Goal: Find specific page/section: Find specific page/section

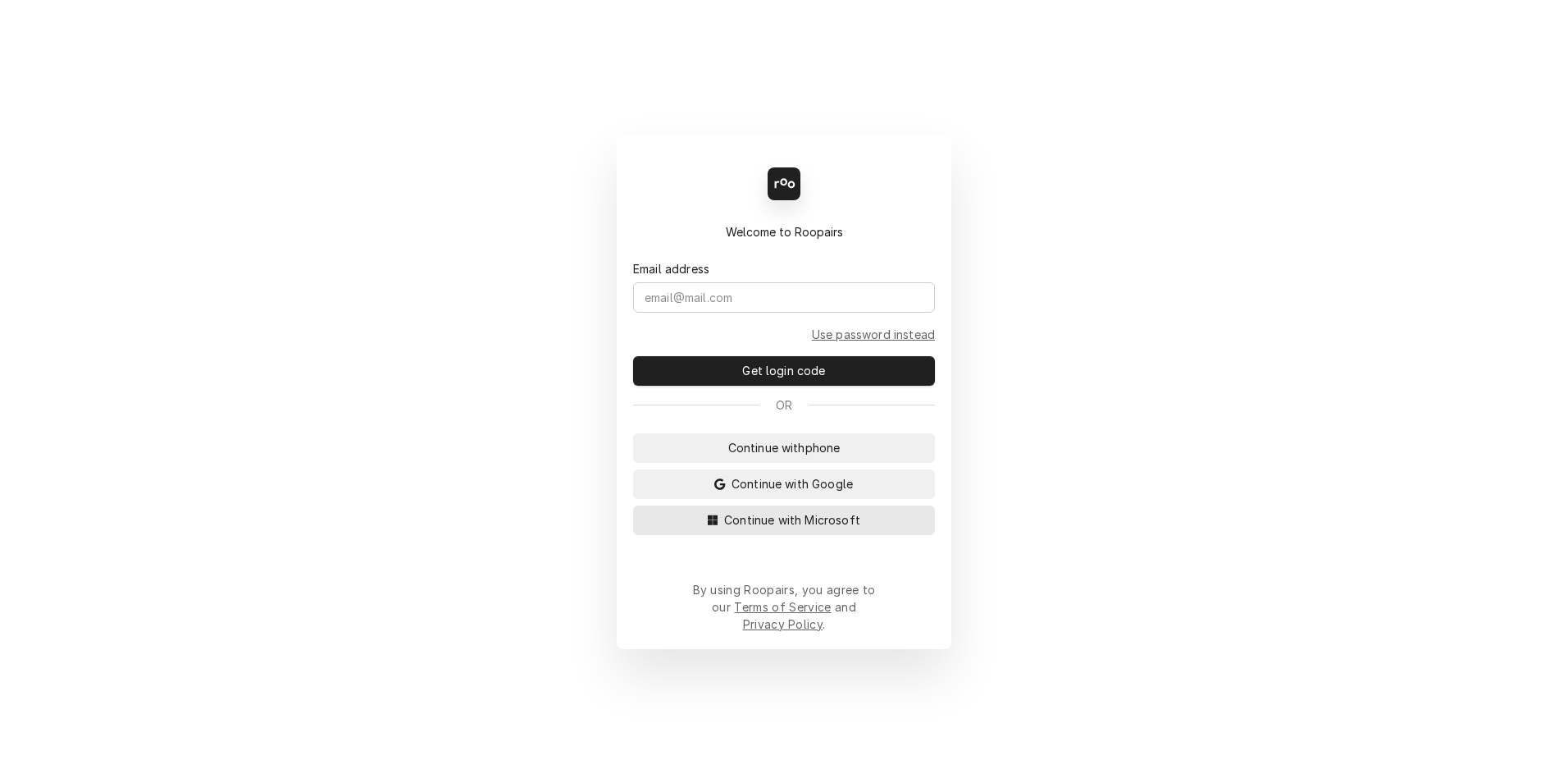
click at [801, 528] on span "Continue with Microsoft" at bounding box center [792, 520] width 143 height 18
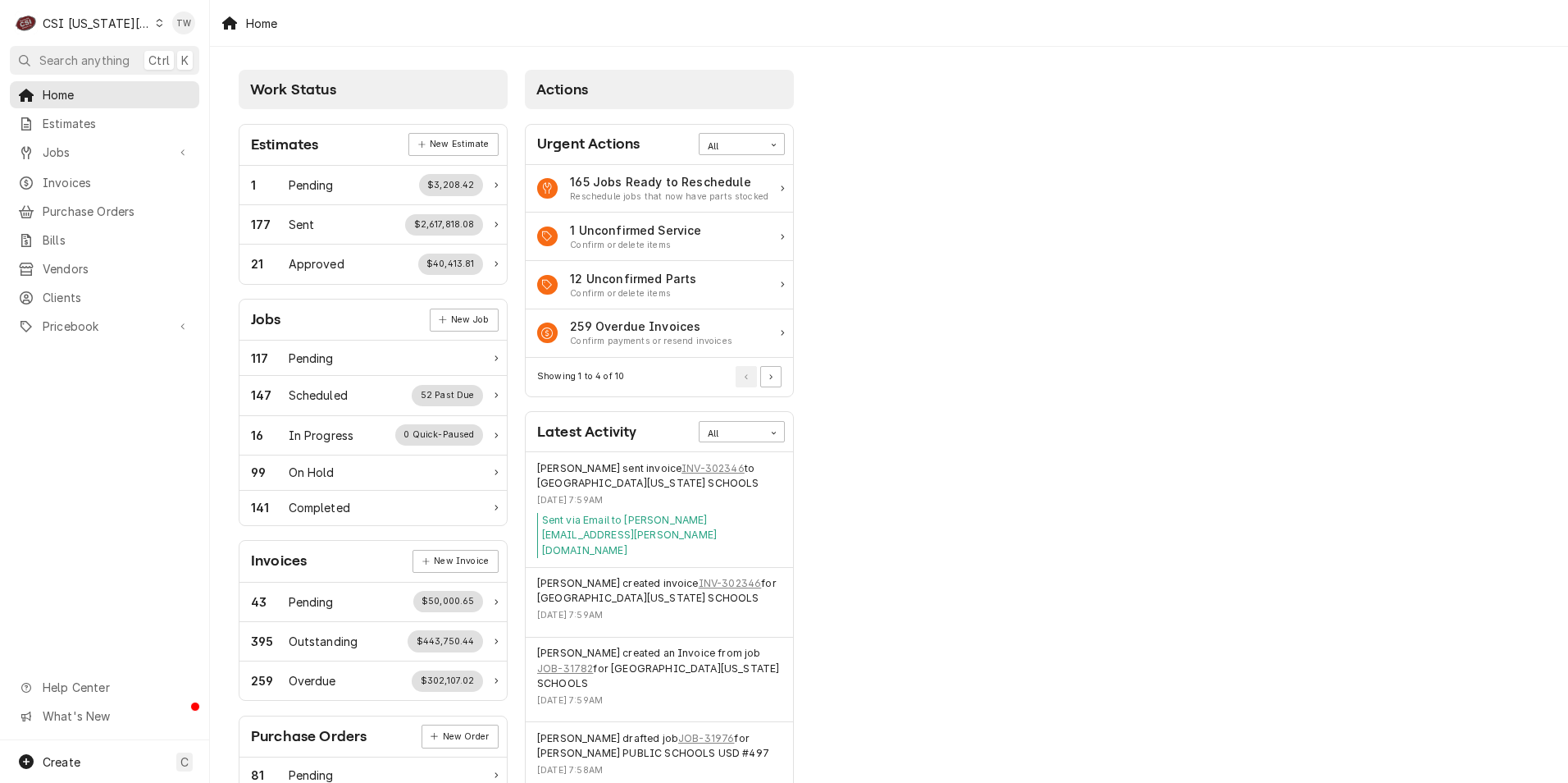
click at [156, 25] on div "Dynamic Content Wrapper" at bounding box center [159, 23] width 7 height 11
click at [167, 78] on div "CSI St. [PERSON_NAME]" at bounding box center [281, 90] width 256 height 27
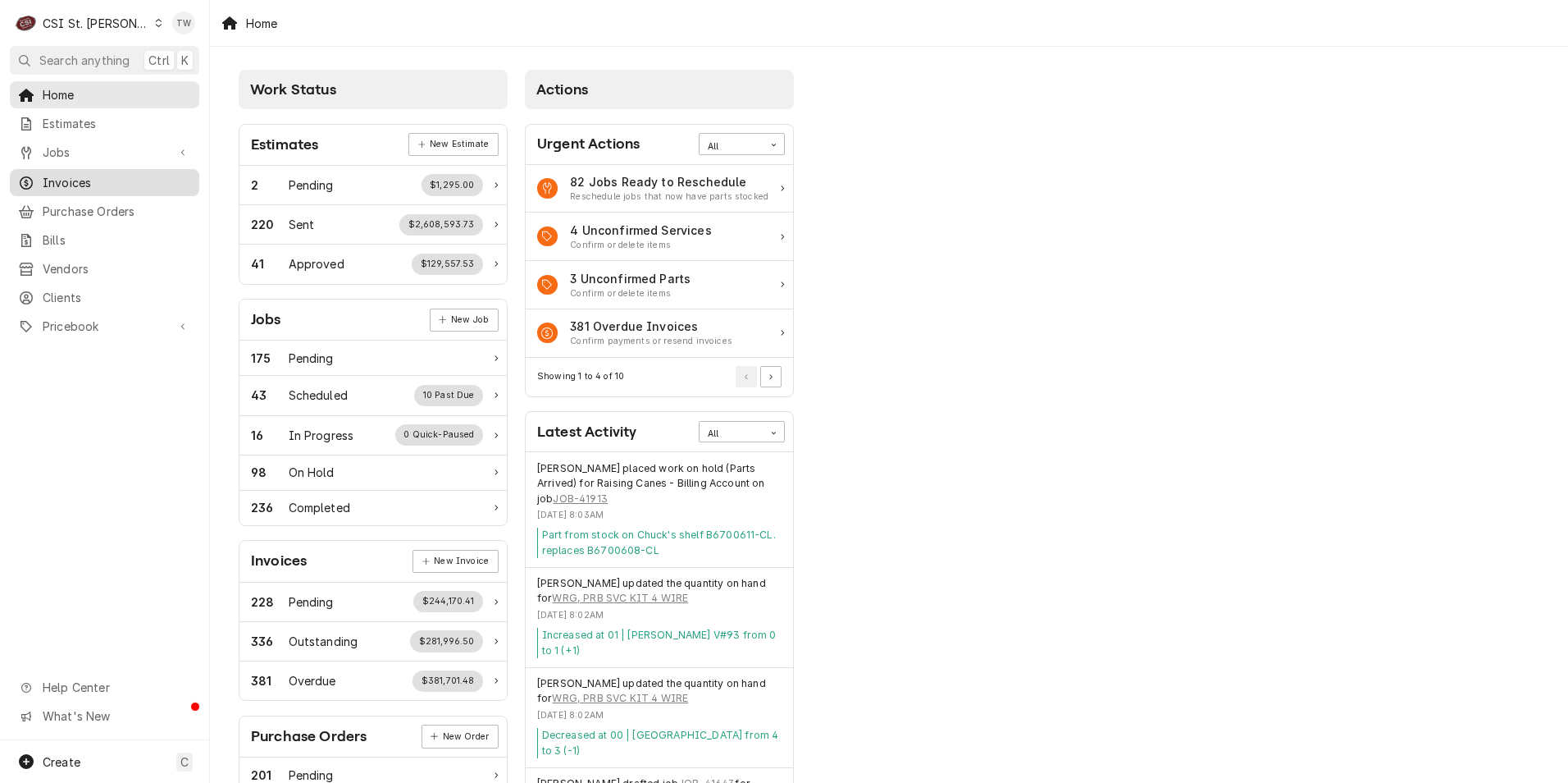
click at [64, 184] on span "Invoices" at bounding box center [116, 182] width 149 height 18
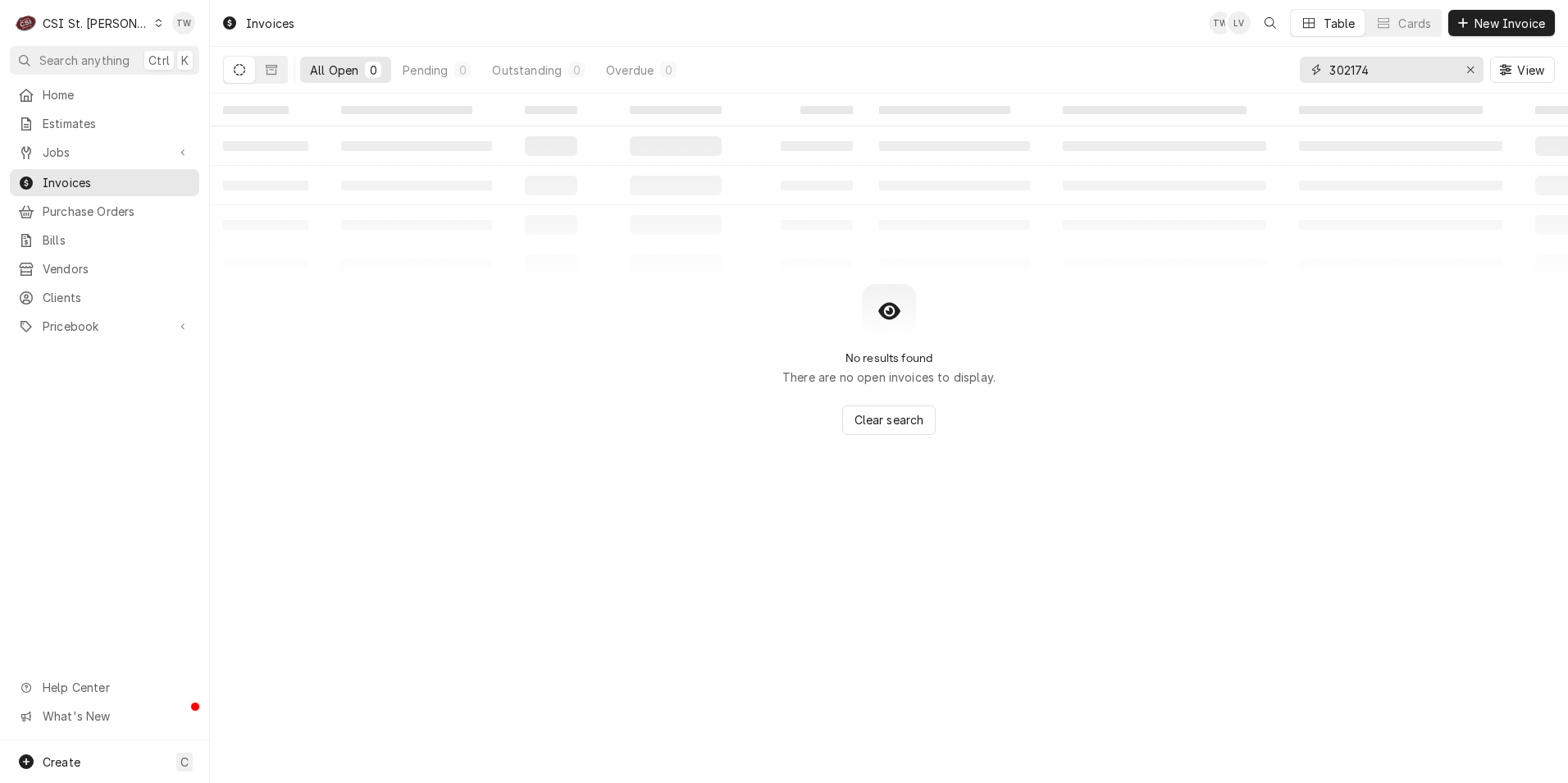
drag, startPoint x: 1380, startPoint y: 75, endPoint x: 1131, endPoint y: 55, distance: 249.8
click at [1131, 55] on div "All Open 0 Pending 0 Outstanding 0 Overdue 0 302174 View" at bounding box center [888, 70] width 1332 height 46
type input "4"
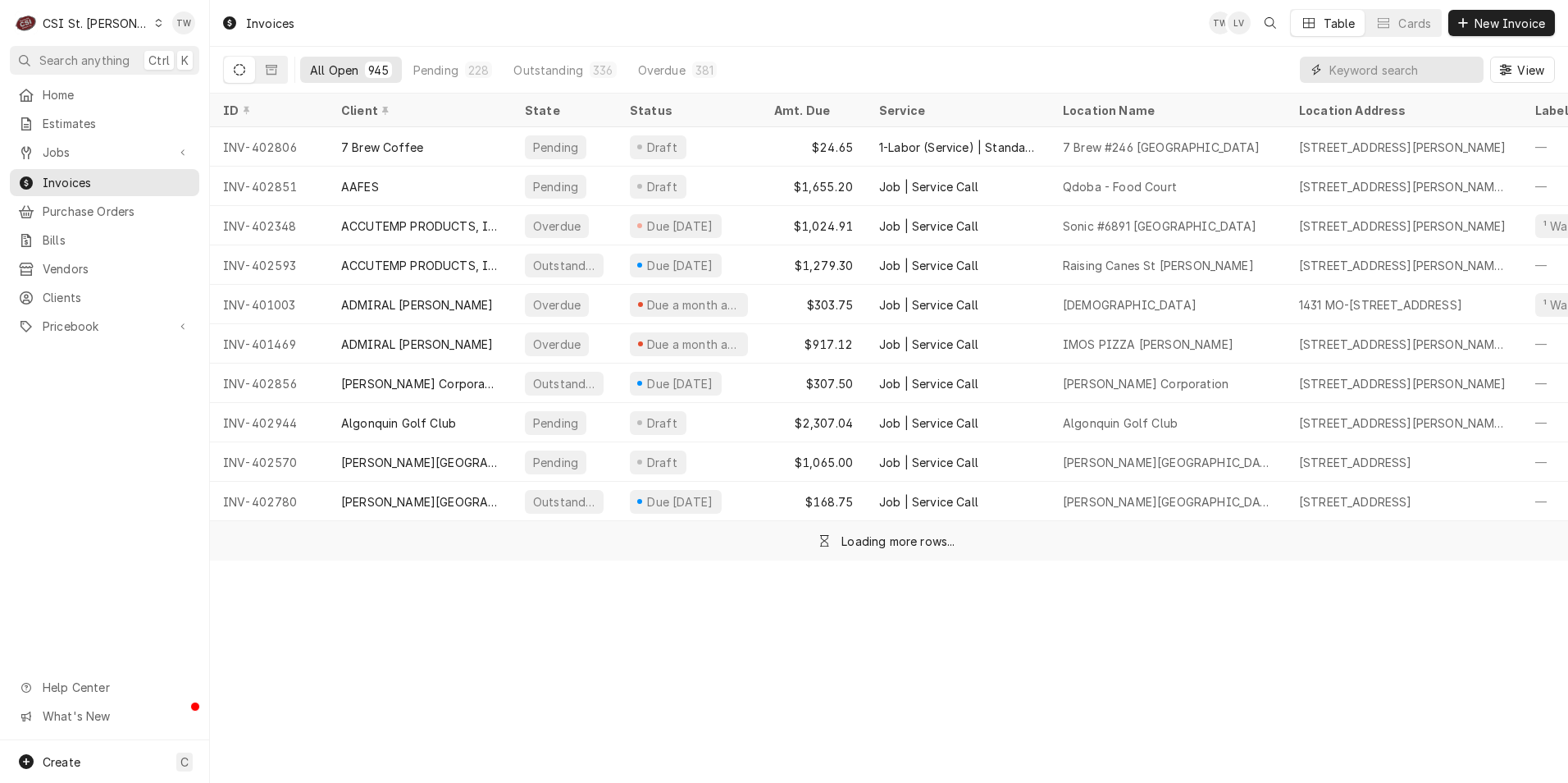
type input "0"
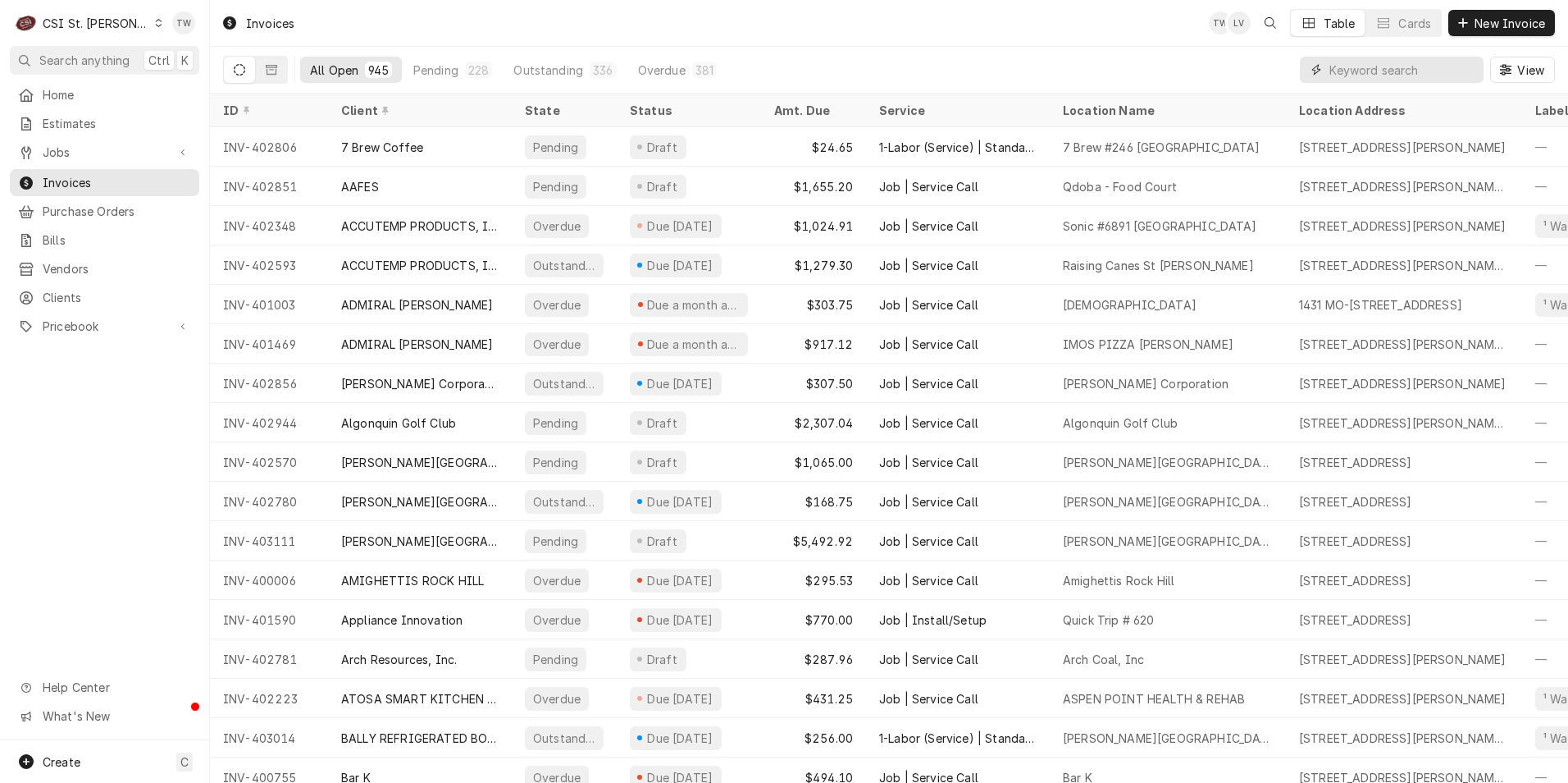
type input "7"
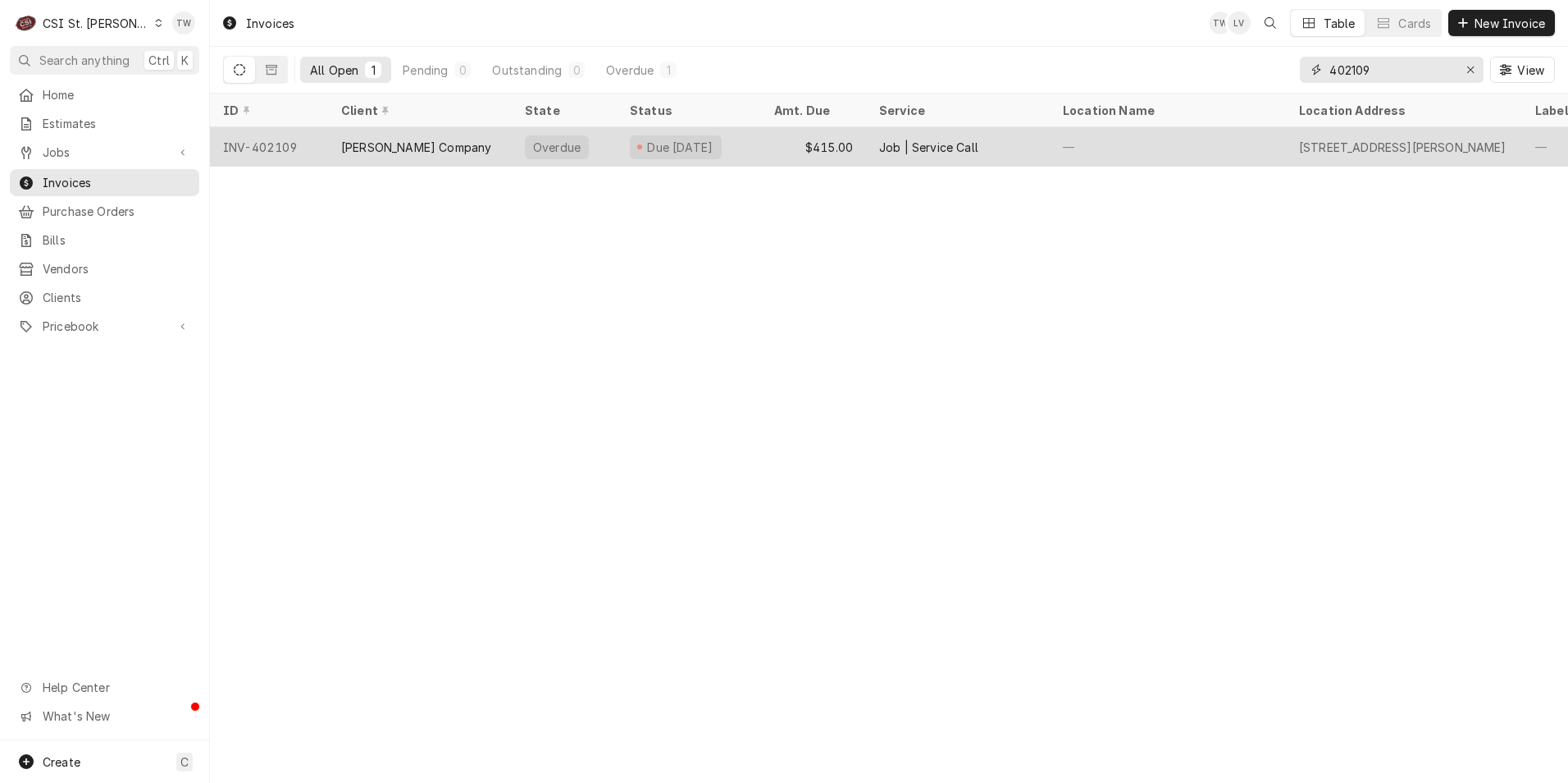
type input "402109"
click at [393, 155] on div "[PERSON_NAME] Company" at bounding box center [420, 146] width 184 height 40
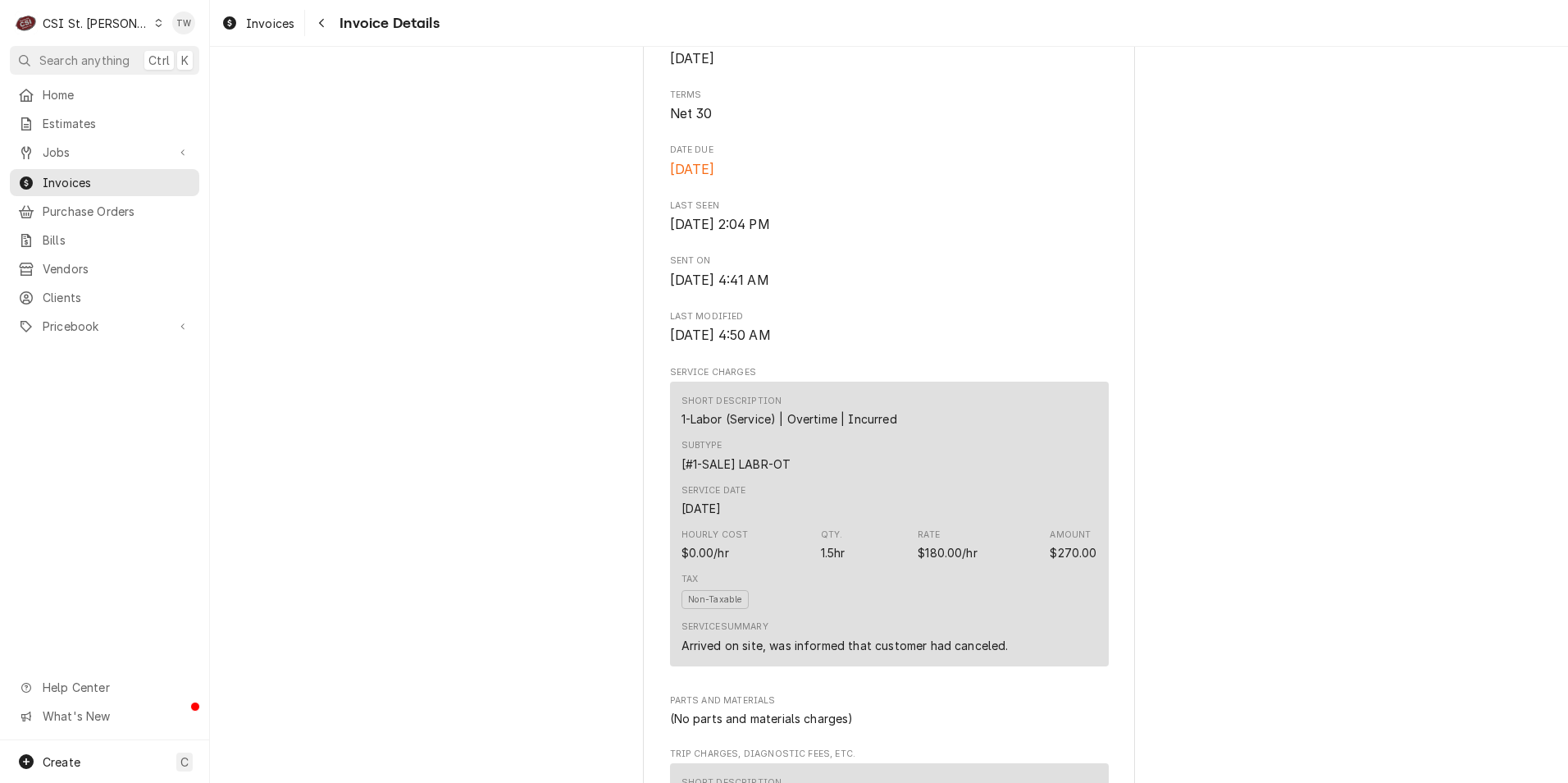
scroll to position [175, 0]
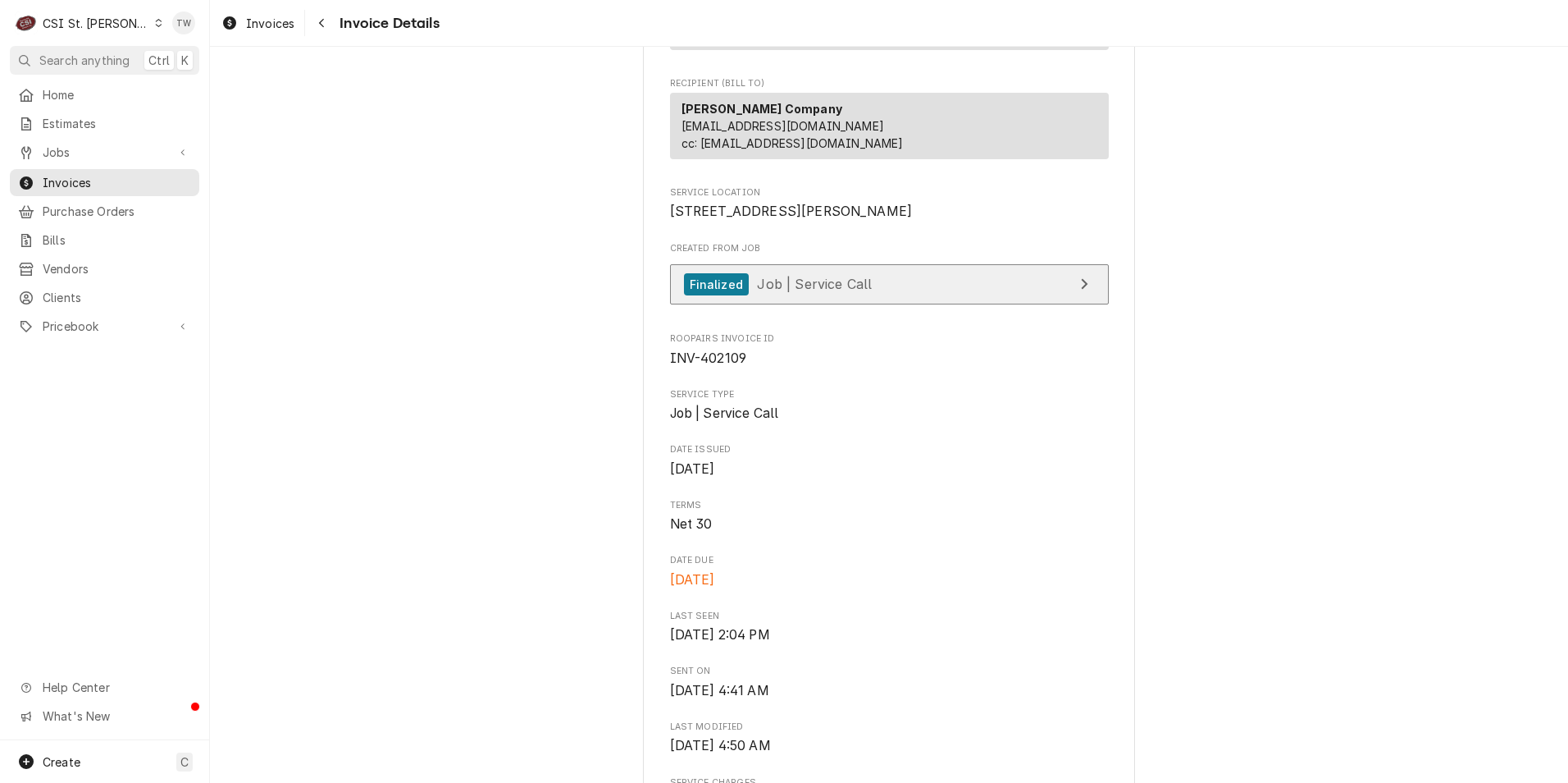
click at [784, 292] on span "Job | Service Call" at bounding box center [814, 284] width 114 height 17
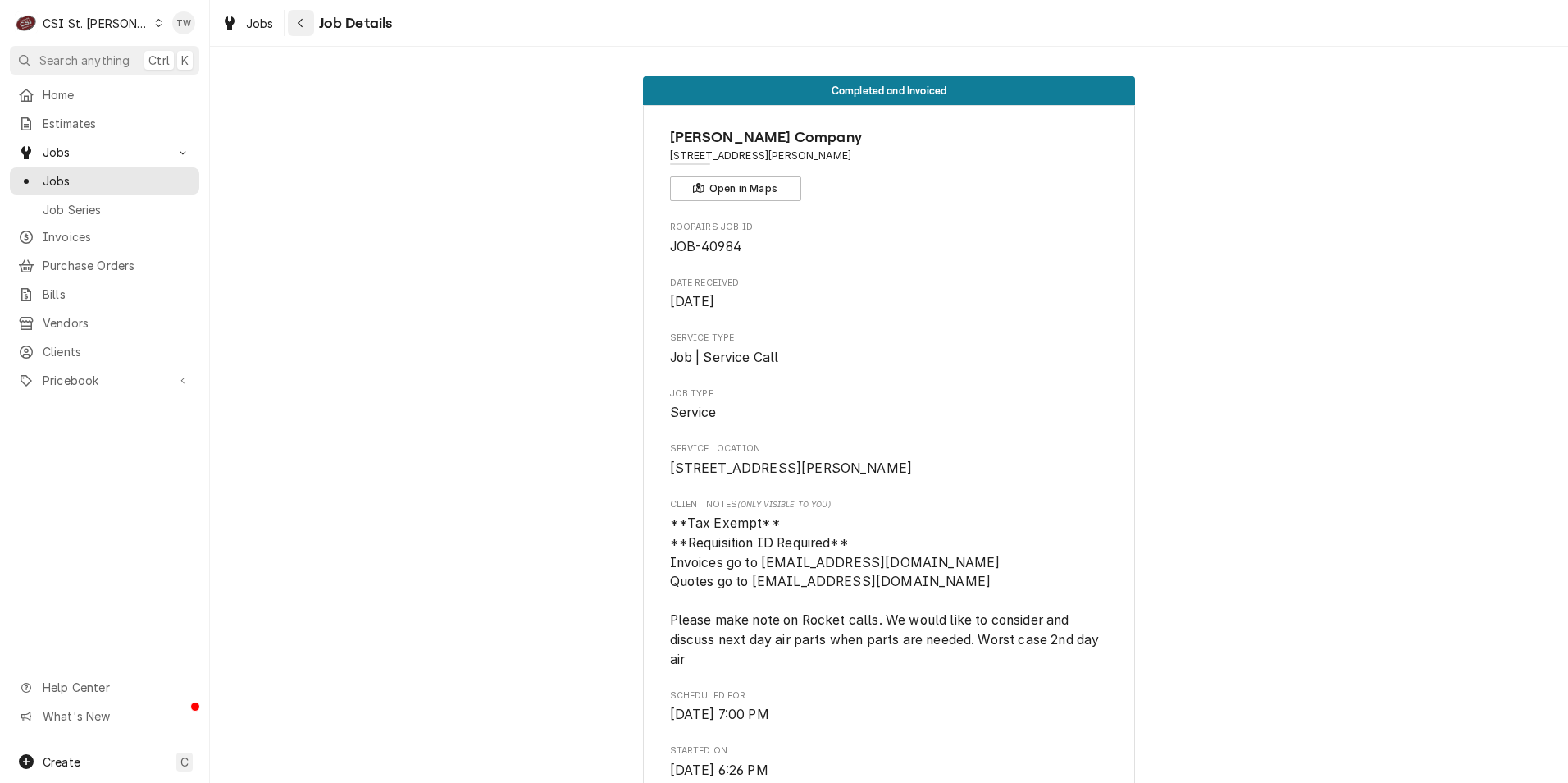
click at [302, 26] on icon "Navigate back" at bounding box center [300, 23] width 7 height 11
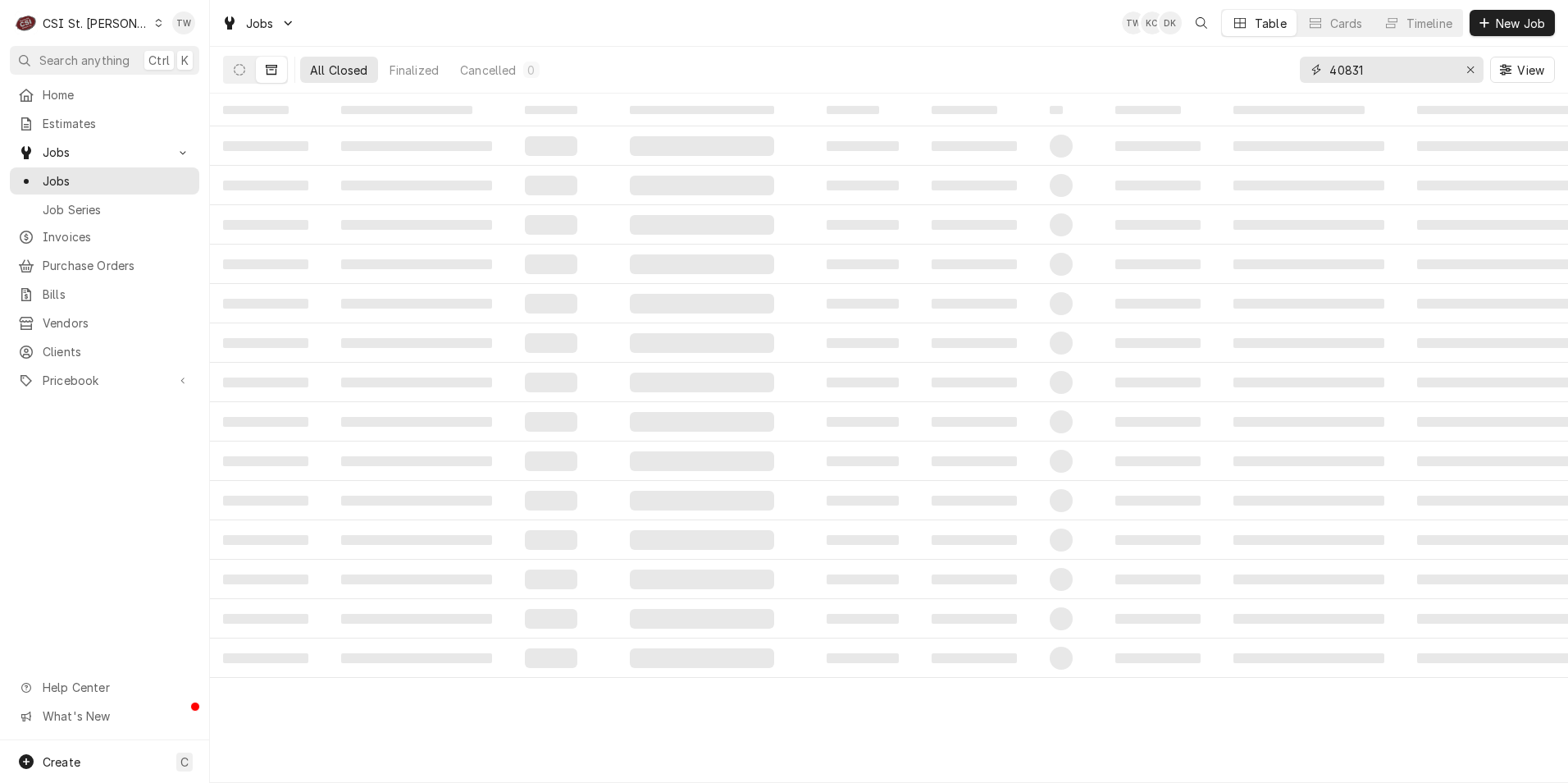
drag, startPoint x: 1332, startPoint y: 66, endPoint x: 1101, endPoint y: 53, distance: 231.4
click at [1102, 53] on div "All Closed Finalized Cancelled 0 40831 View" at bounding box center [888, 70] width 1332 height 46
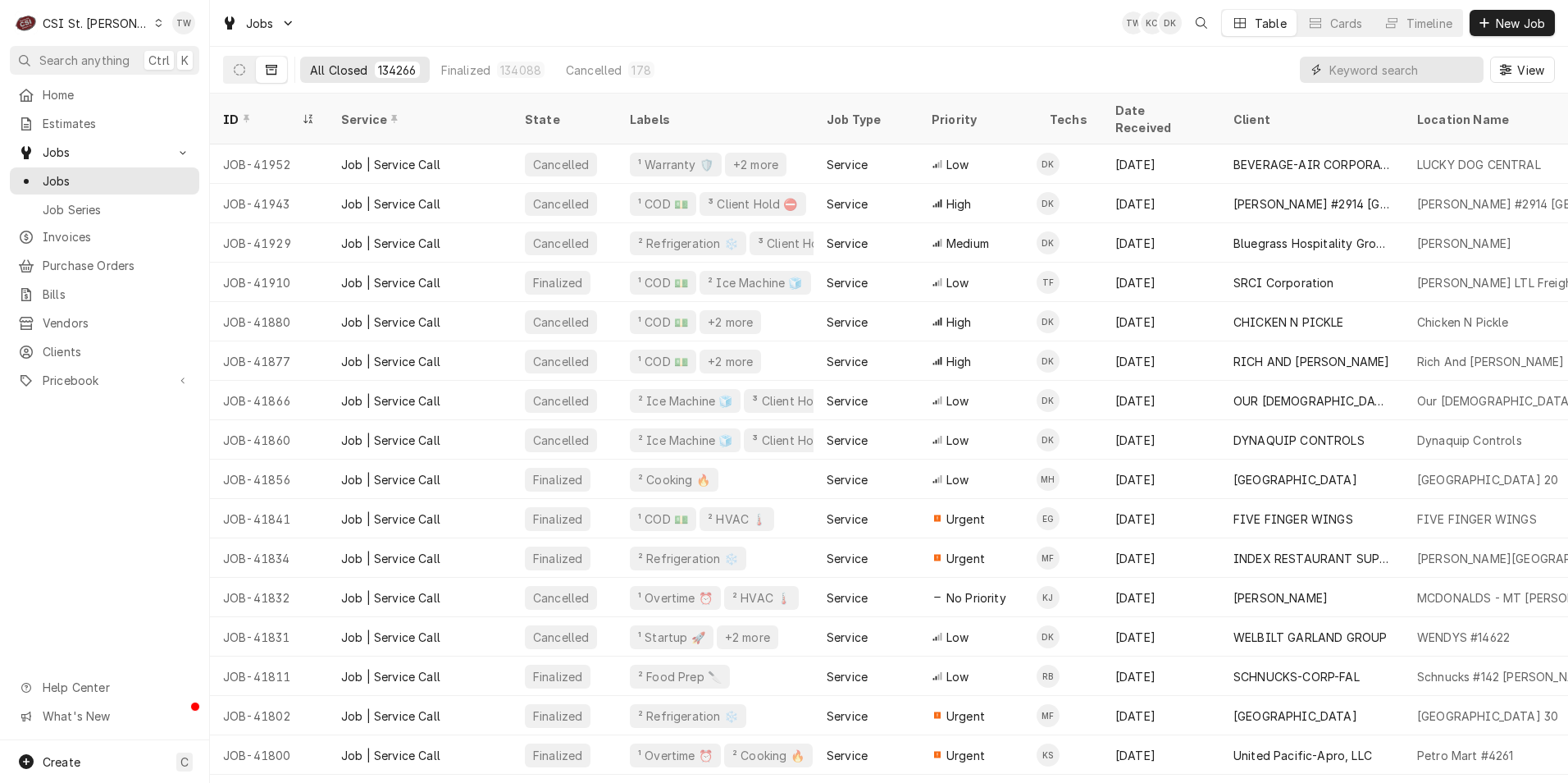
type input "4"
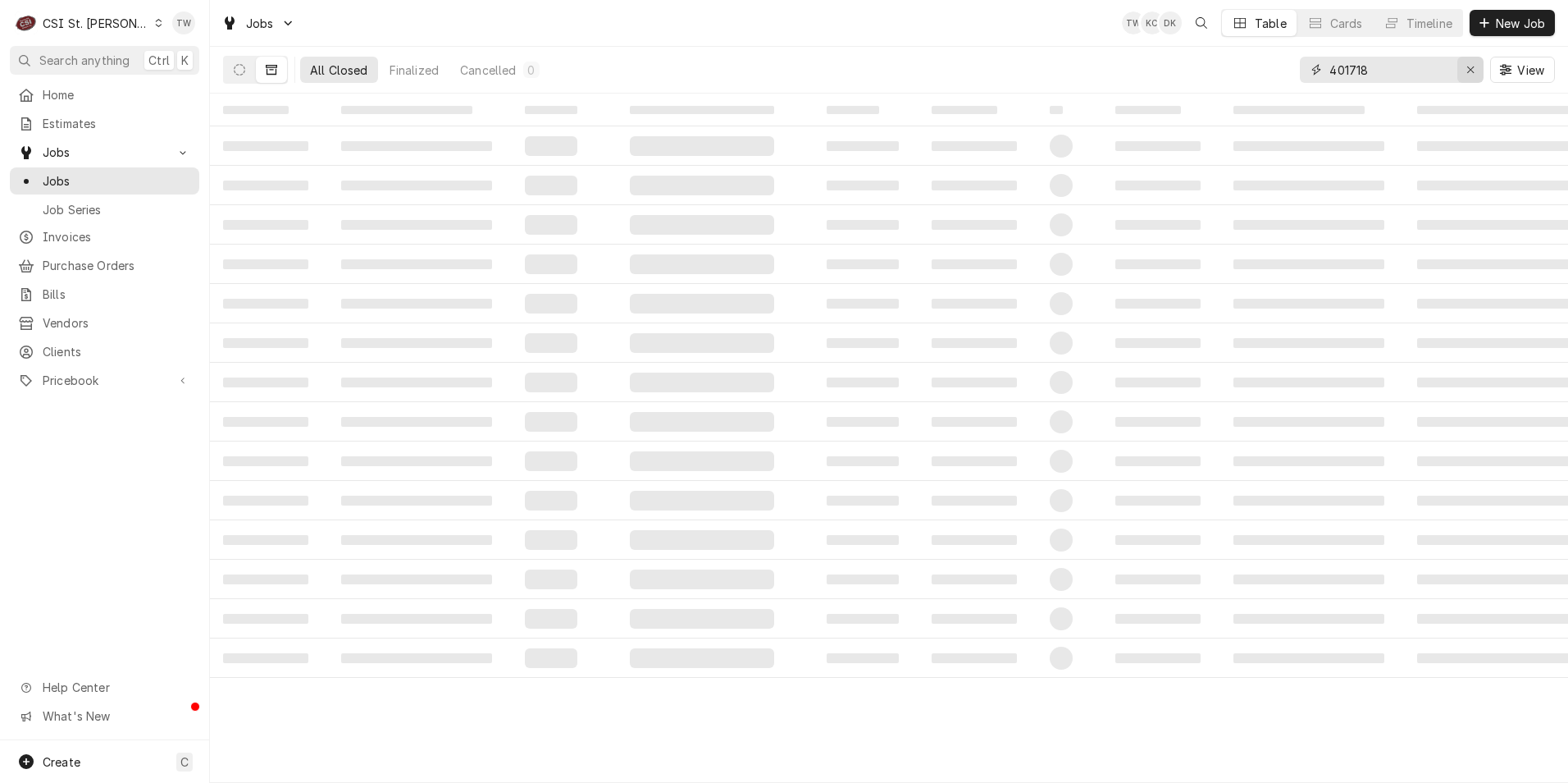
type input "401718"
drag, startPoint x: 1476, startPoint y: 71, endPoint x: 1432, endPoint y: 71, distance: 44.0
click at [1475, 71] on div "Erase input" at bounding box center [1470, 70] width 17 height 17
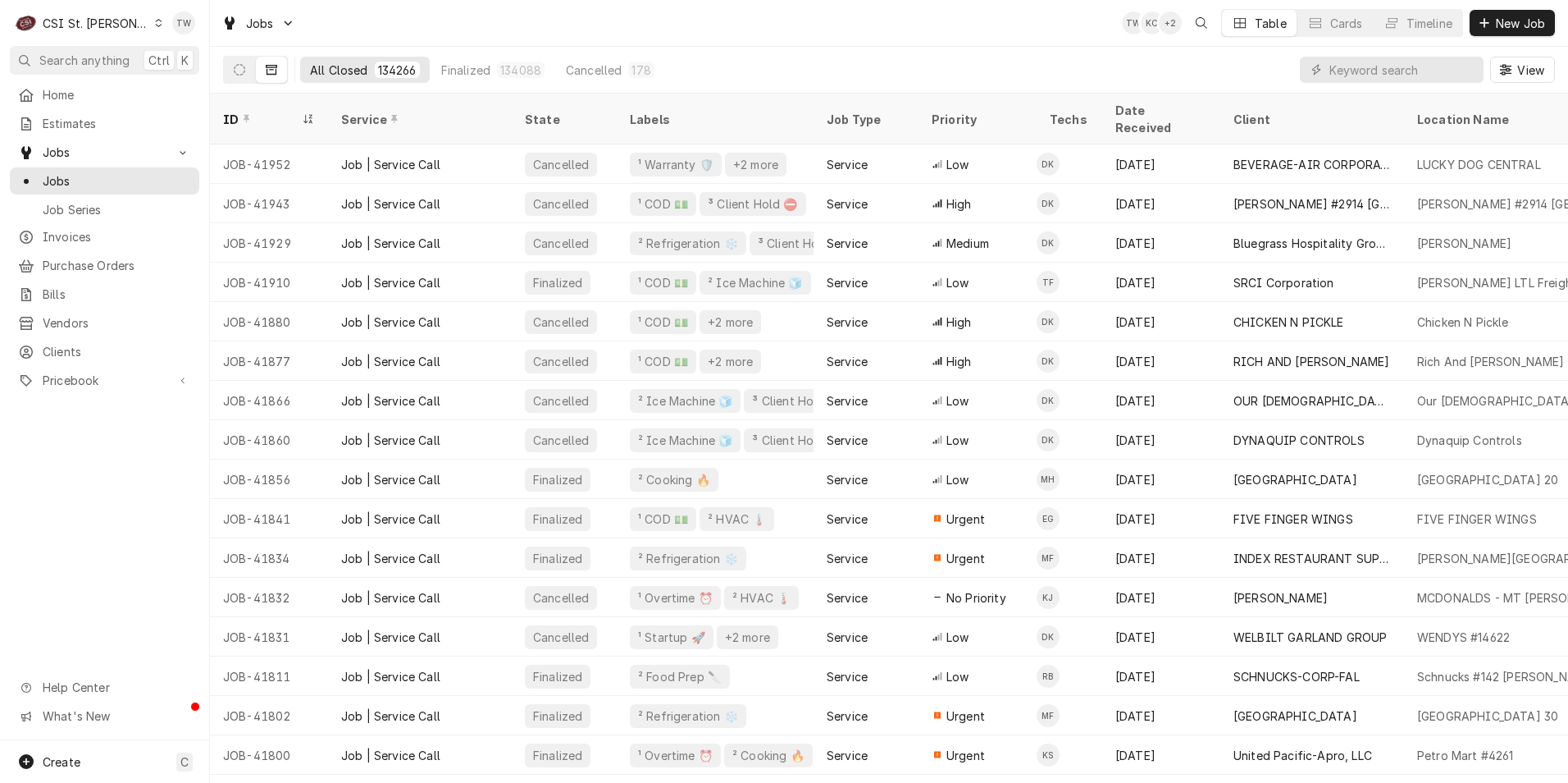
click at [133, 22] on div "C CSI St. Louis" at bounding box center [89, 22] width 158 height 33
click at [159, 35] on div "CSI [US_STATE][GEOGRAPHIC_DATA]" at bounding box center [252, 33] width 217 height 18
